Goal: Task Accomplishment & Management: Use online tool/utility

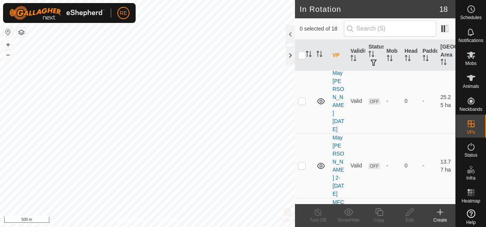
scroll to position [702, 0]
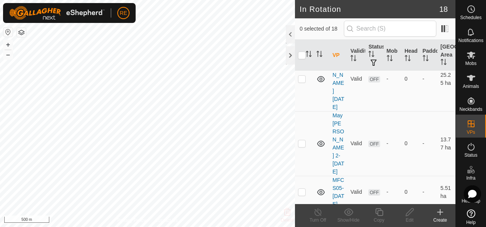
click at [303, 21] on p-checkbox at bounding box center [302, 18] width 8 height 6
checkbox input "true"
click at [5, 30] on button "button" at bounding box center [7, 32] width 9 height 9
click at [10, 42] on button "+" at bounding box center [7, 44] width 9 height 9
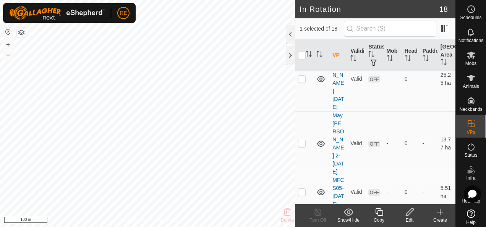
click at [410, 210] on icon at bounding box center [410, 212] width 10 height 9
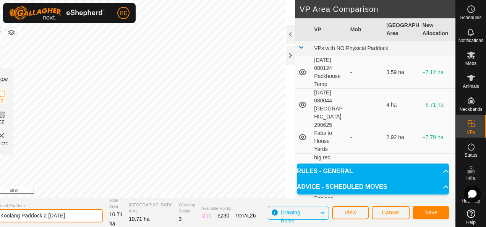
click at [62, 215] on input "Koolang Paddock 2 [DATE]" at bounding box center [49, 215] width 107 height 13
type input "Koolang Paddock 2 [DATE]"
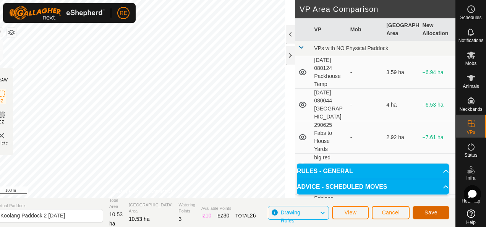
click at [431, 214] on span "Save" at bounding box center [431, 213] width 13 height 6
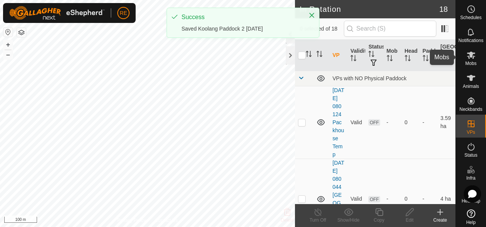
click at [468, 59] on icon at bounding box center [471, 54] width 9 height 9
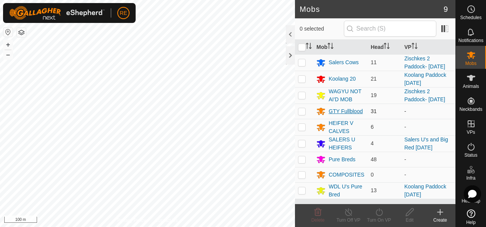
scroll to position [11, 0]
click at [348, 192] on div "WDL U's Pure Bred" at bounding box center [347, 191] width 36 height 16
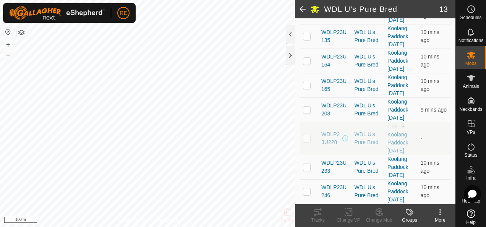
scroll to position [355, 0]
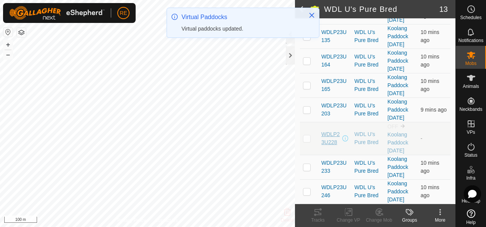
click at [333, 130] on span "WDLP23U228" at bounding box center [332, 138] width 20 height 16
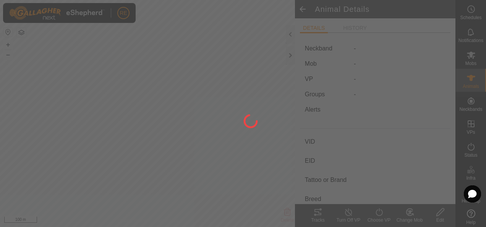
type input "WDLP23U228"
type input "982123810880435"
type input "-"
type input "Wagyu"
type input "PB"
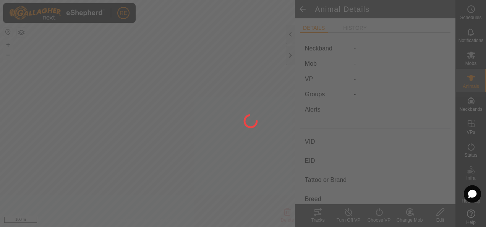
type input "08/2023"
type input "2 years 1 month"
type input "0 kg"
type input "-"
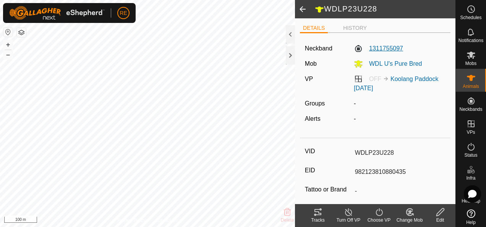
click at [387, 49] on label "1311755097" at bounding box center [378, 48] width 49 height 9
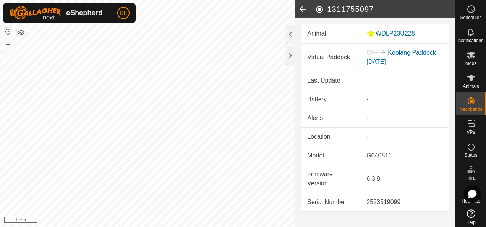
click at [302, 8] on icon at bounding box center [302, 9] width 15 height 18
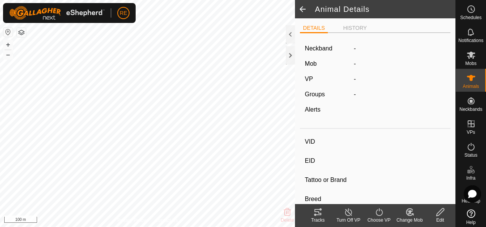
type input "WDLP23U228"
type input "982123810880435"
type input "-"
type input "Wagyu"
type input "PB"
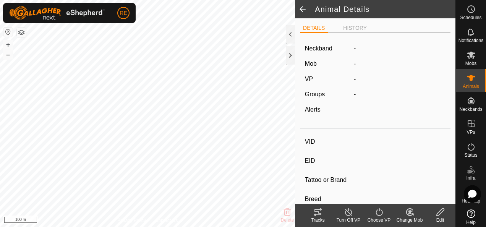
type input "08/2023"
type input "2 years 1 month"
type input "0 kg"
type input "-"
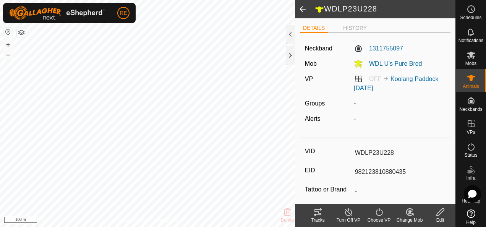
click at [302, 8] on span at bounding box center [302, 9] width 15 height 18
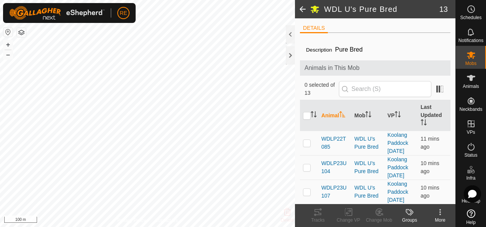
click at [305, 9] on span at bounding box center [302, 9] width 15 height 18
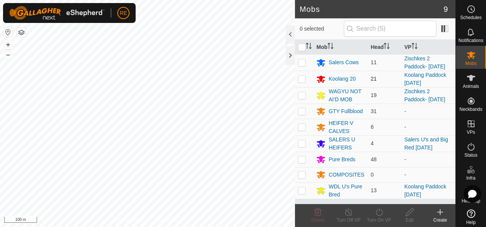
click at [299, 82] on p-checkbox at bounding box center [302, 79] width 8 height 6
checkbox input "true"
click at [302, 194] on p-checkbox at bounding box center [302, 190] width 8 height 6
checkbox input "true"
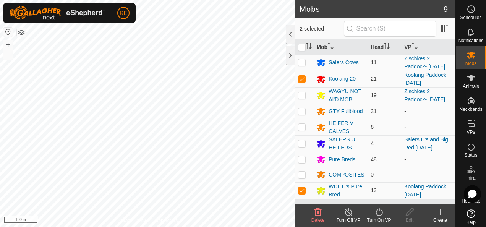
click at [382, 216] on icon at bounding box center [380, 212] width 10 height 9
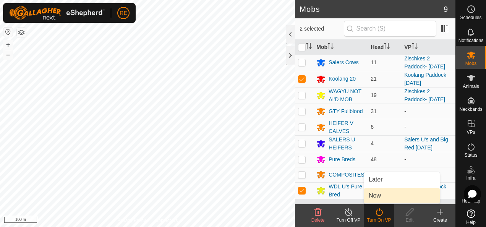
click at [381, 194] on link "Now" at bounding box center [402, 195] width 76 height 15
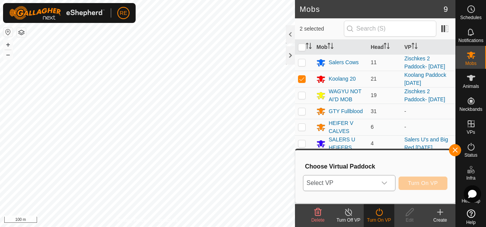
click at [386, 180] on icon "dropdown trigger" at bounding box center [385, 183] width 6 height 6
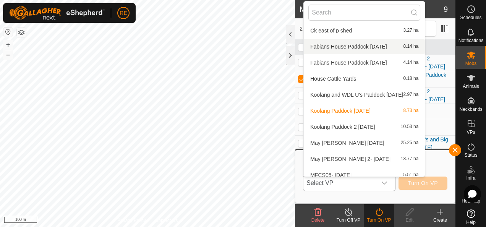
scroll to position [85, 0]
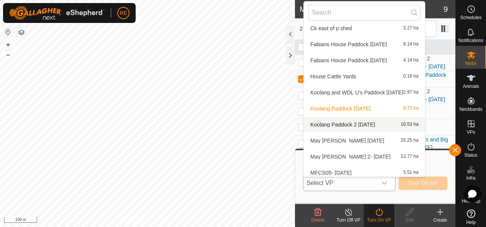
click at [359, 125] on li "Koolang Paddock 2 [DATE] 10.53 ha" at bounding box center [364, 124] width 121 height 15
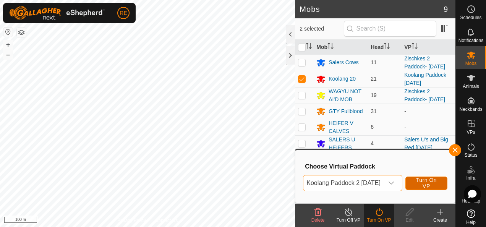
click at [436, 184] on span "Turn On VP" at bounding box center [426, 183] width 23 height 12
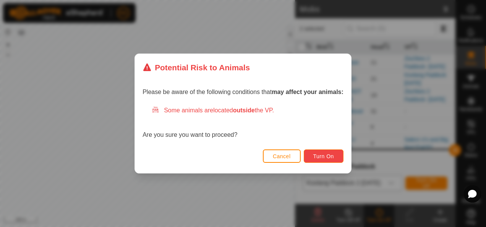
click at [332, 156] on span "Turn On" at bounding box center [324, 156] width 21 height 6
